Goal: Transaction & Acquisition: Obtain resource

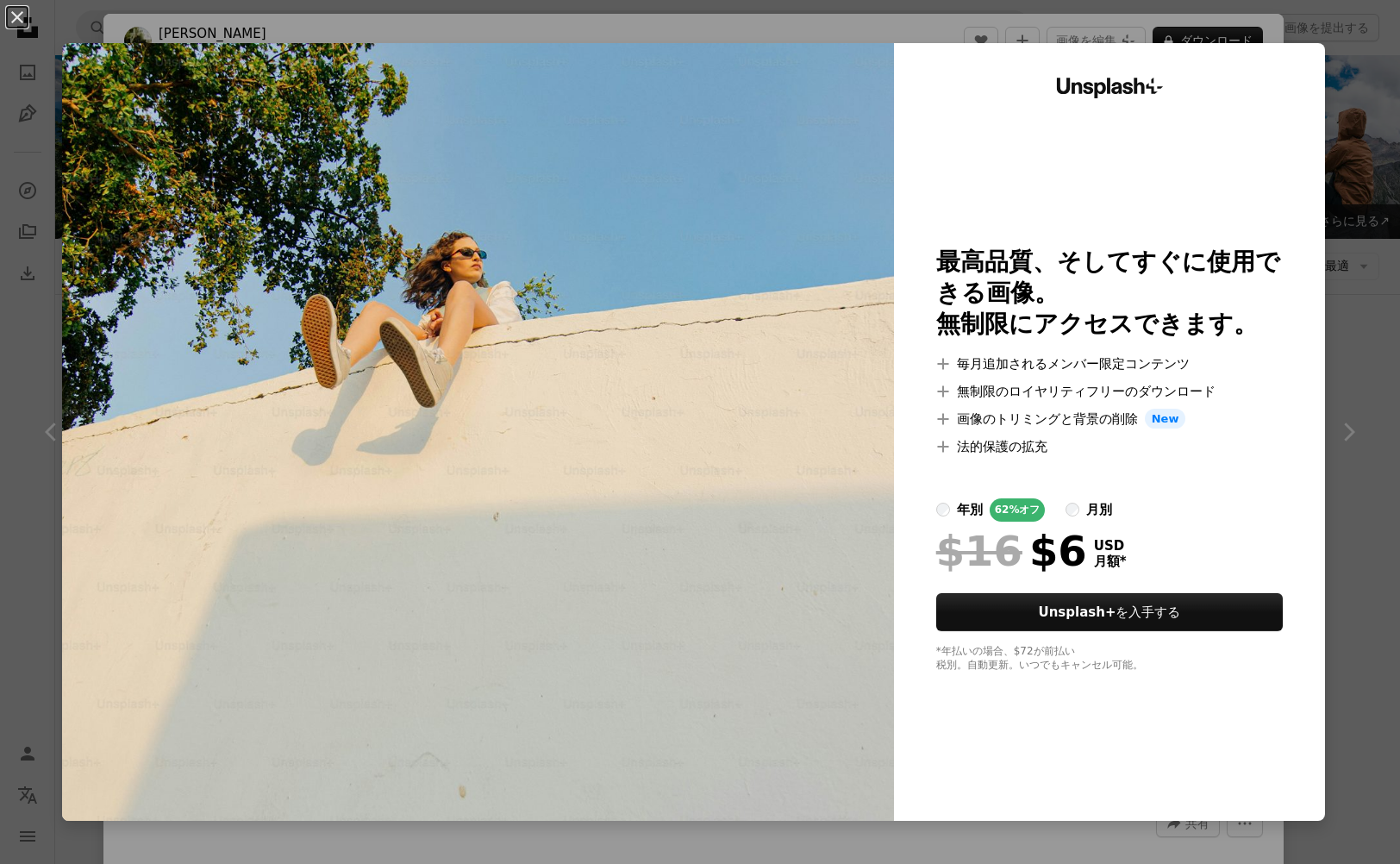
scroll to position [576, 0]
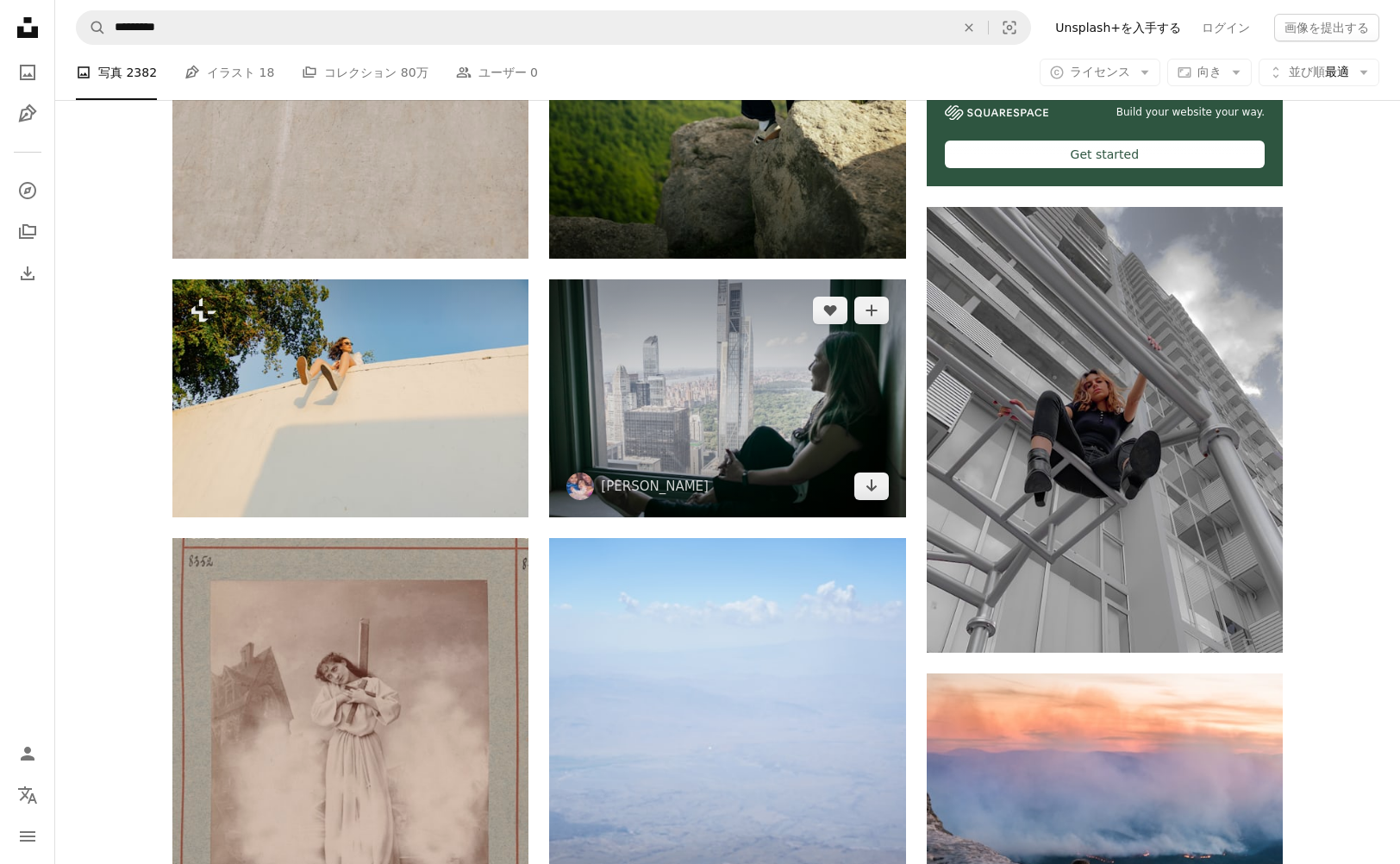
scroll to position [702, 0]
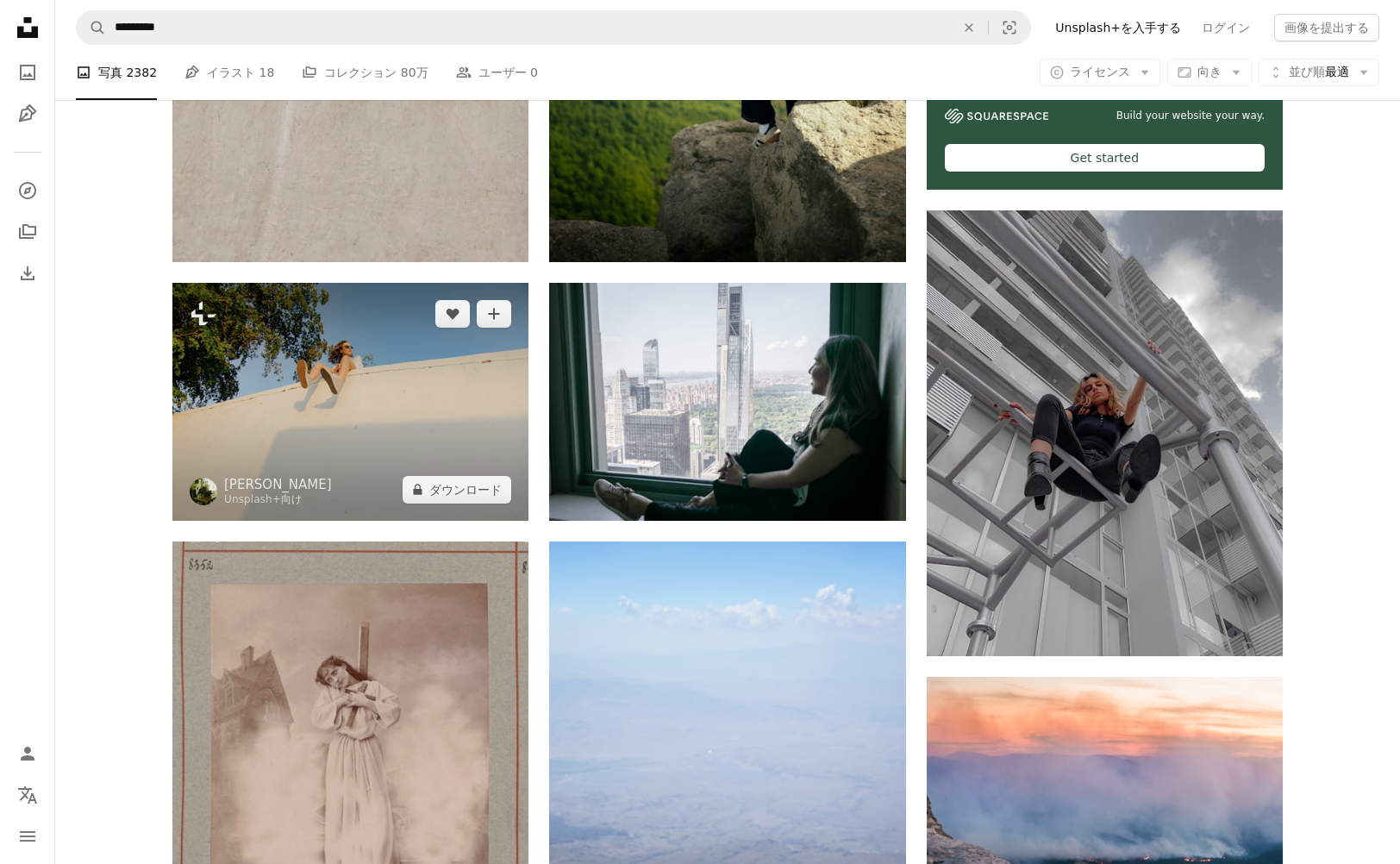
click at [431, 418] on img at bounding box center [351, 401] width 356 height 237
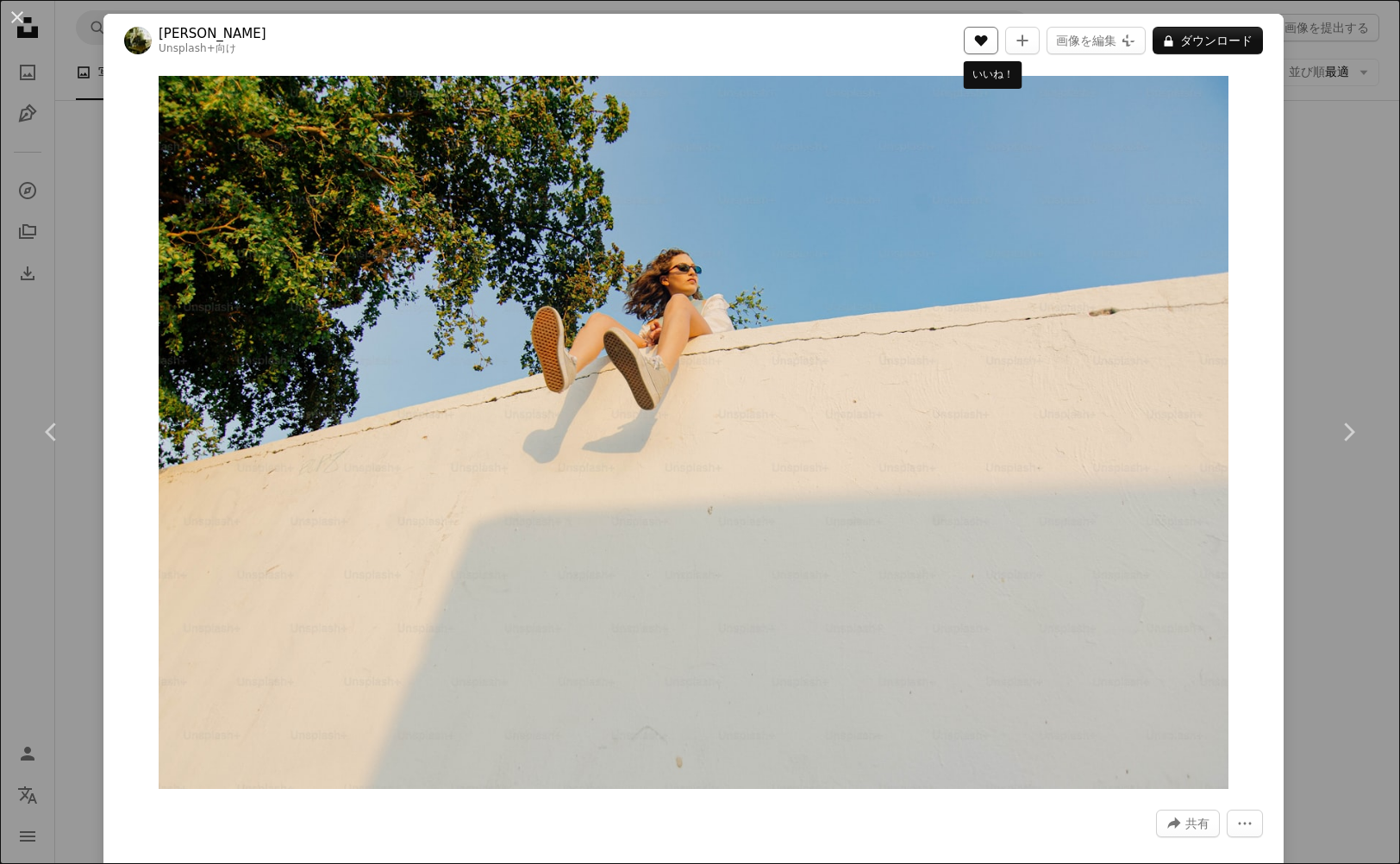
click at [988, 44] on icon "A heart" at bounding box center [981, 40] width 14 height 14
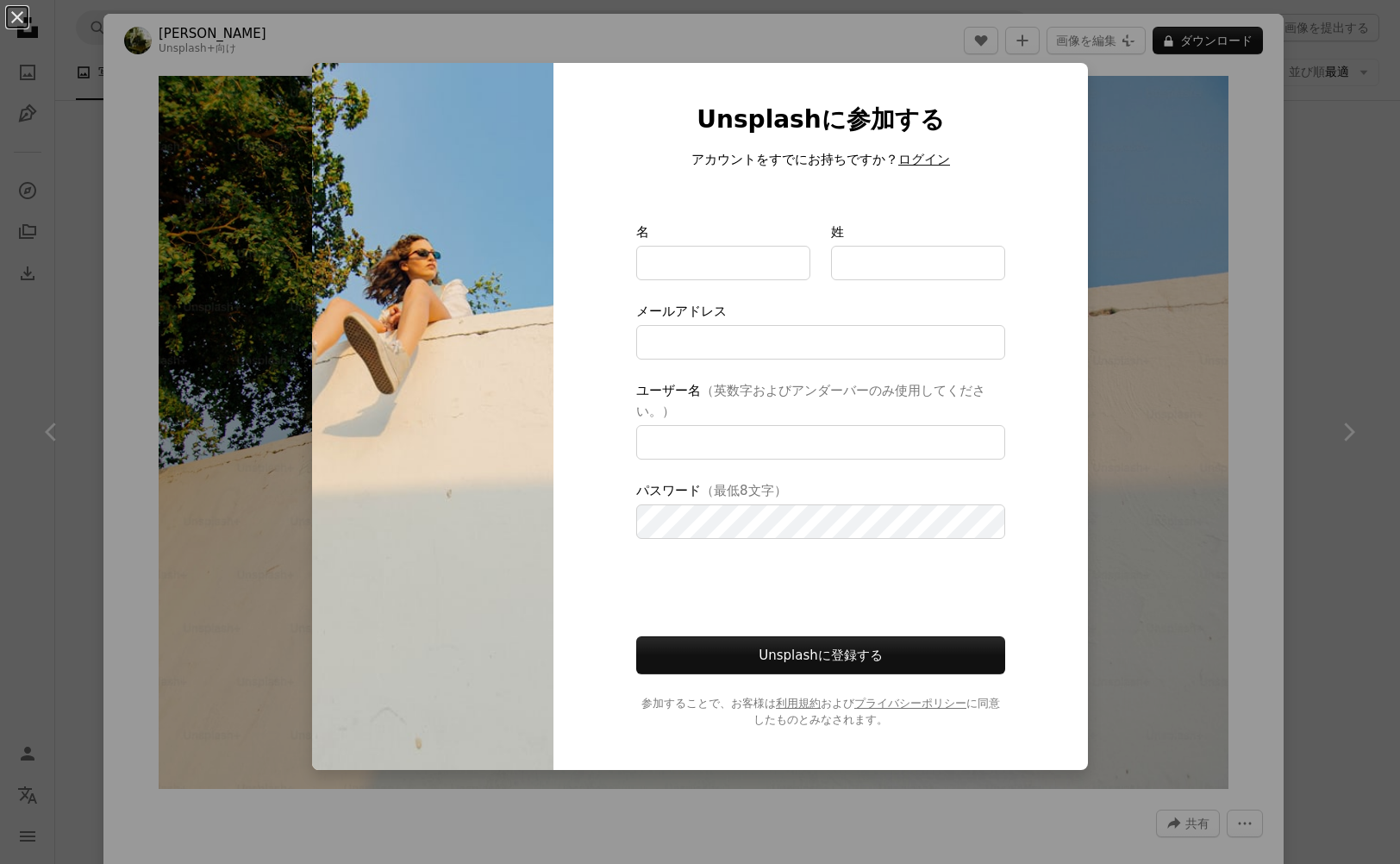
click at [911, 170] on button "ログイン" at bounding box center [924, 159] width 52 height 21
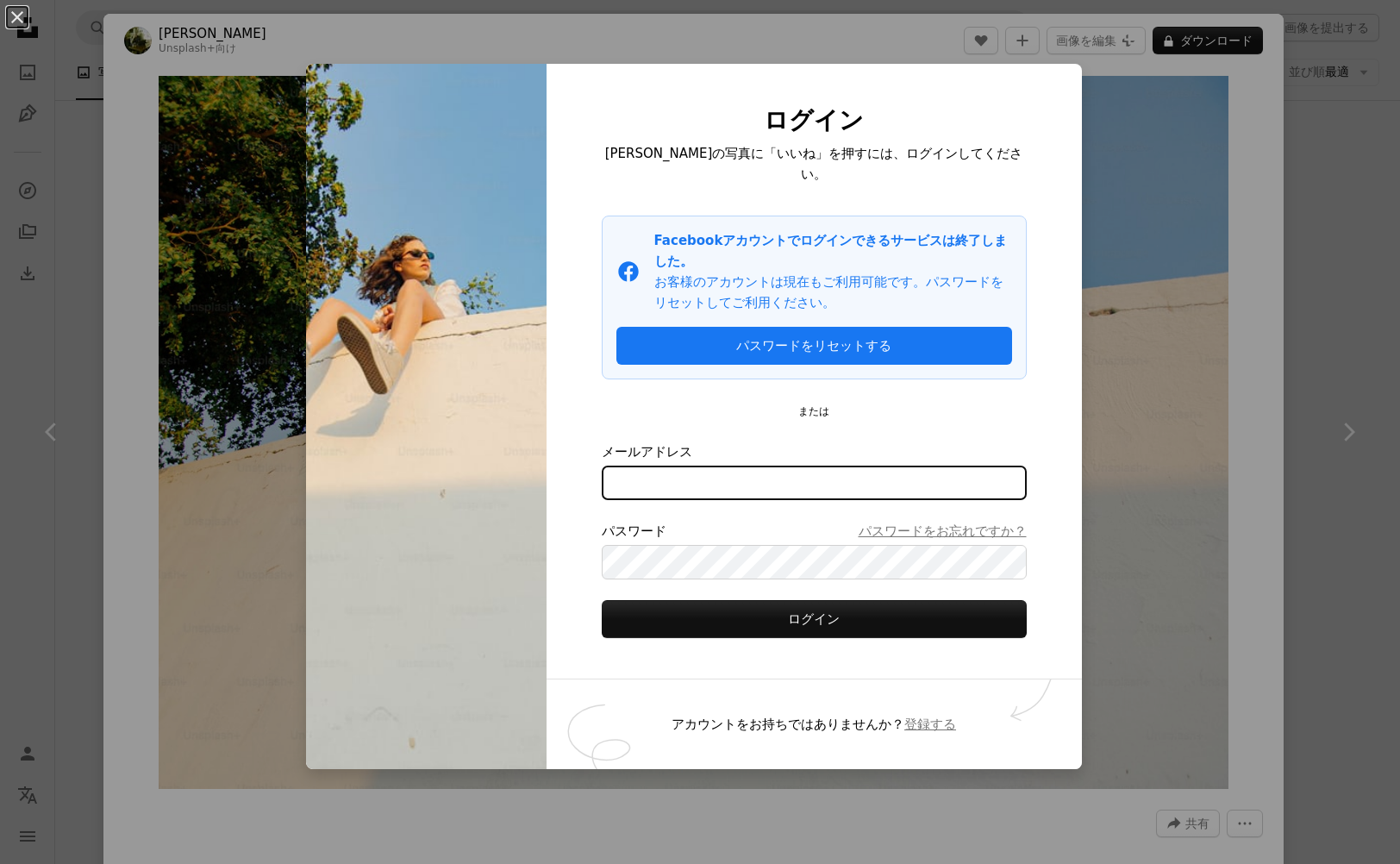
type input "**********"
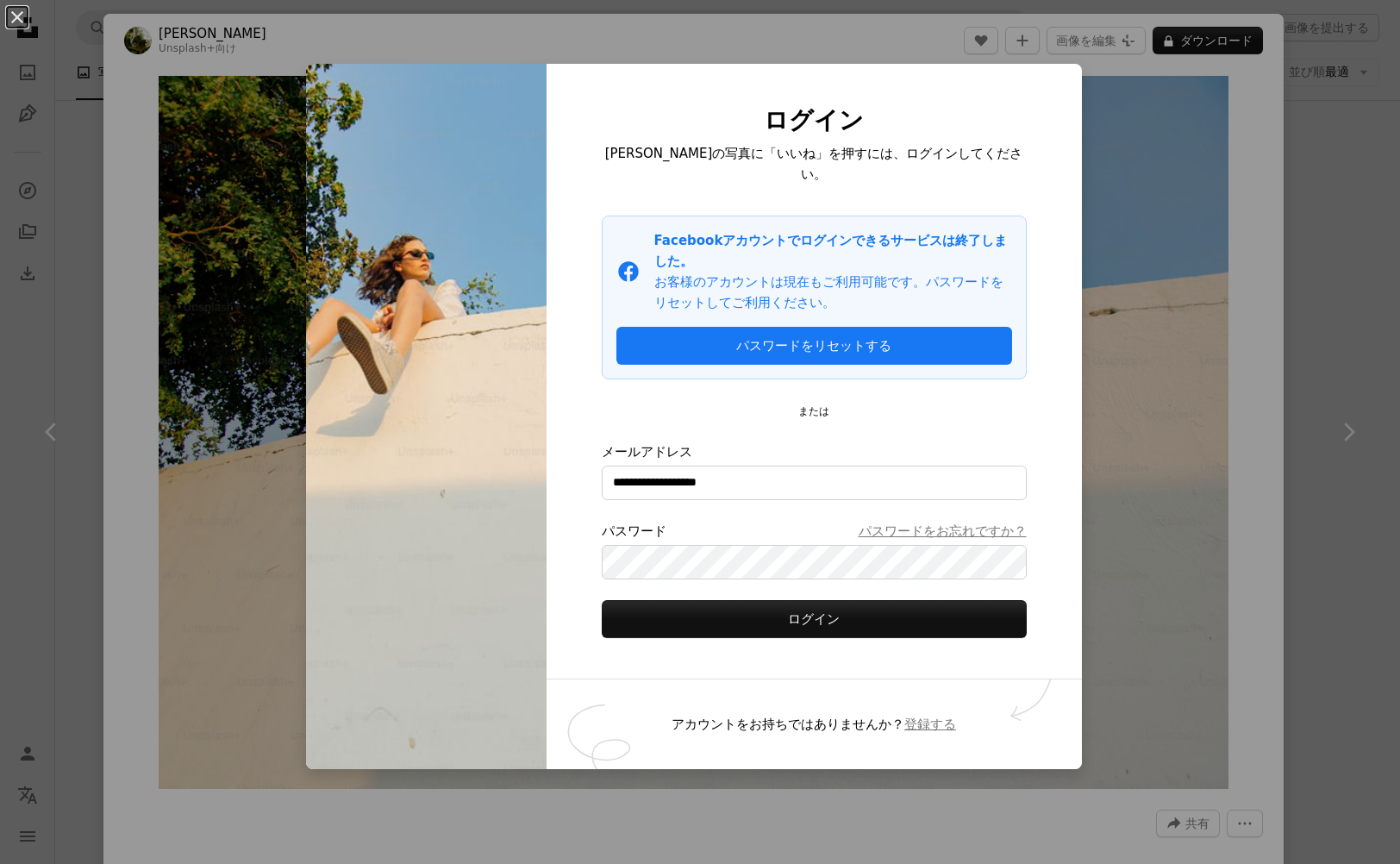
click at [760, 541] on div at bounding box center [814, 543] width 425 height 4
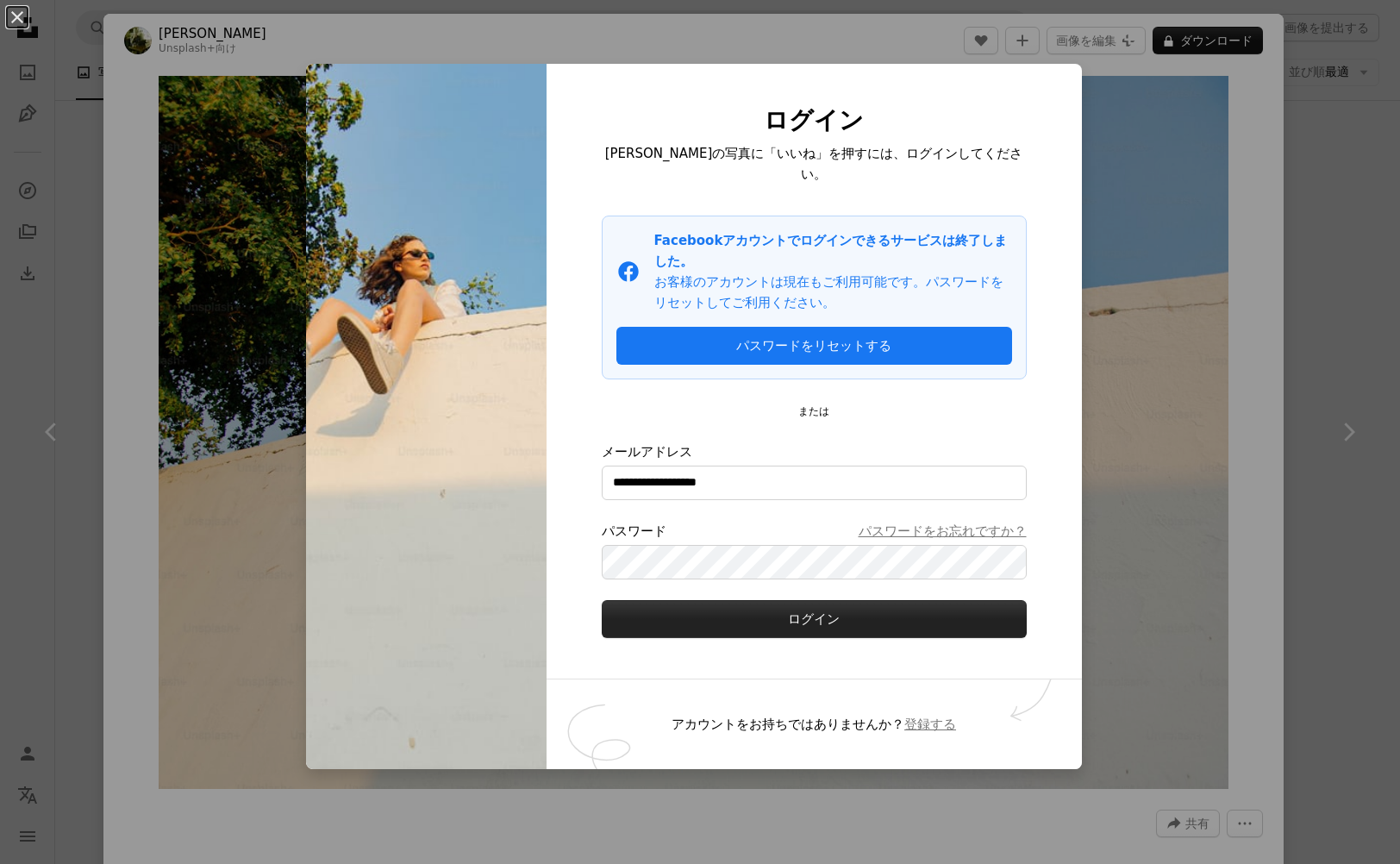
click at [720, 600] on button "ログイン" at bounding box center [814, 619] width 425 height 38
